Goal: Go to known website: Access a specific website the user already knows

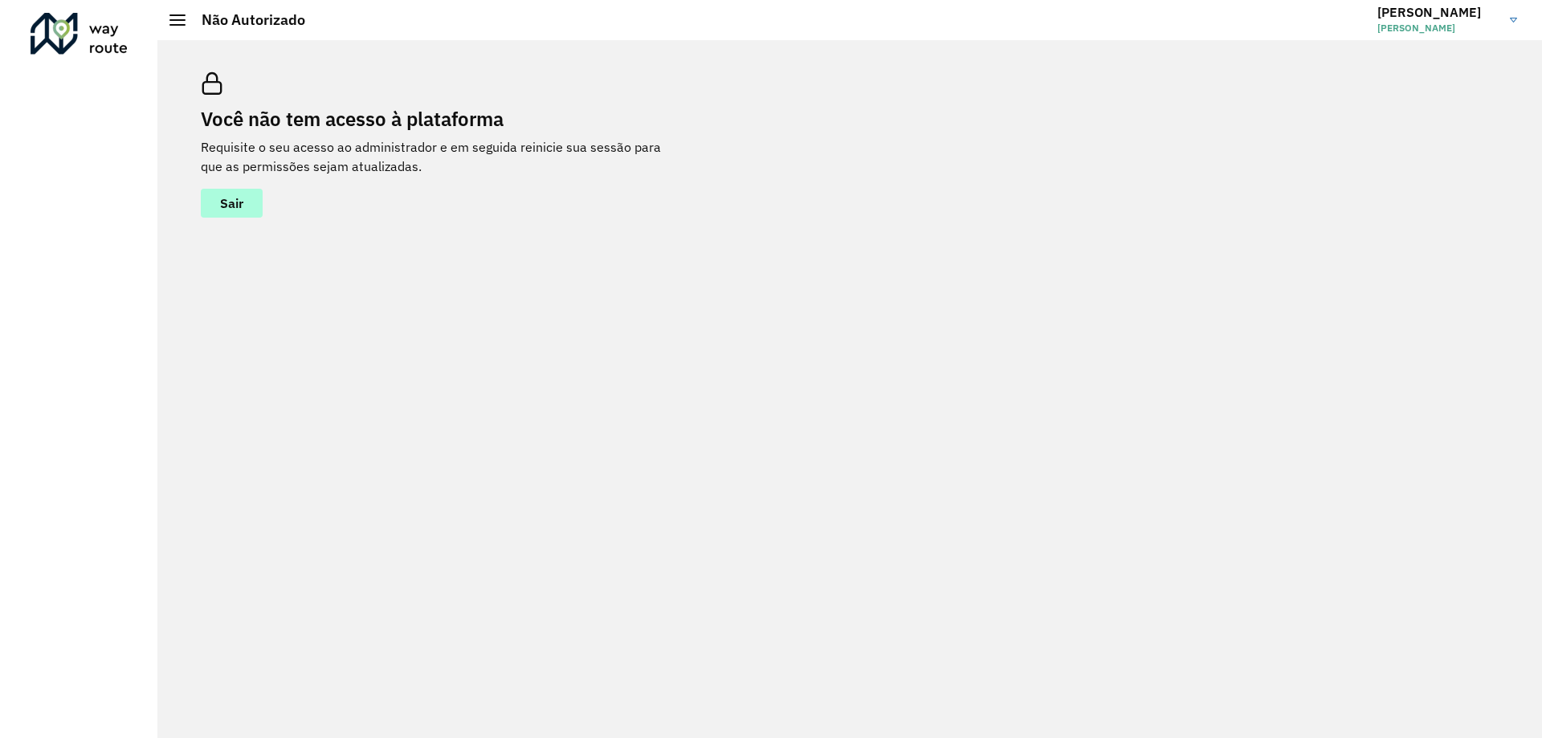
click at [231, 205] on span "Sair" at bounding box center [231, 203] width 23 height 13
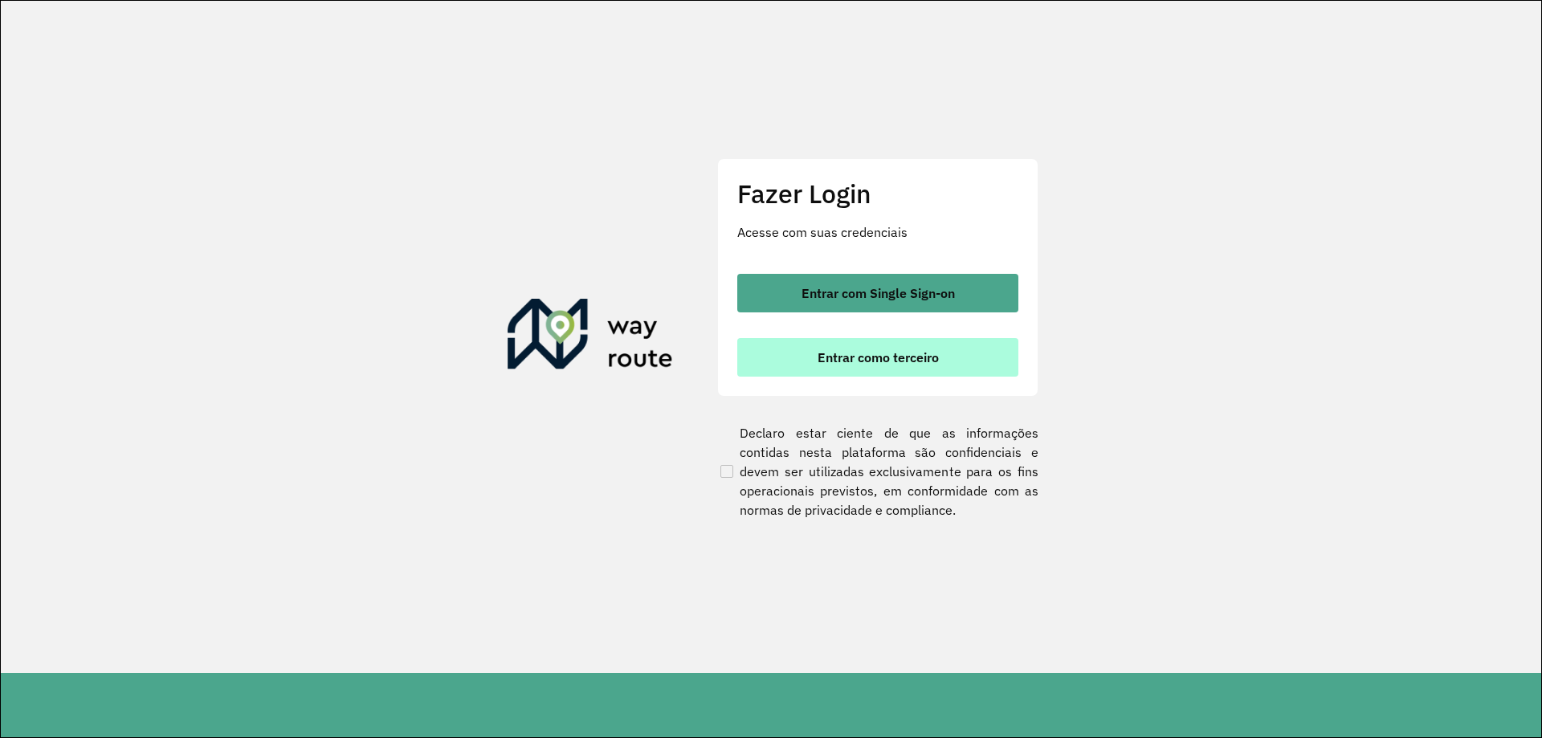
click at [837, 353] on span "Entrar como terceiro" at bounding box center [878, 357] width 121 height 13
